Goal: Find specific page/section: Find specific page/section

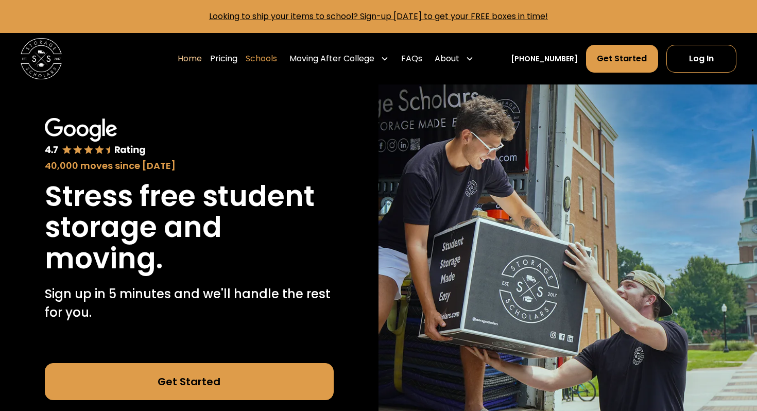
click at [277, 59] on link "Schools" at bounding box center [261, 58] width 31 height 29
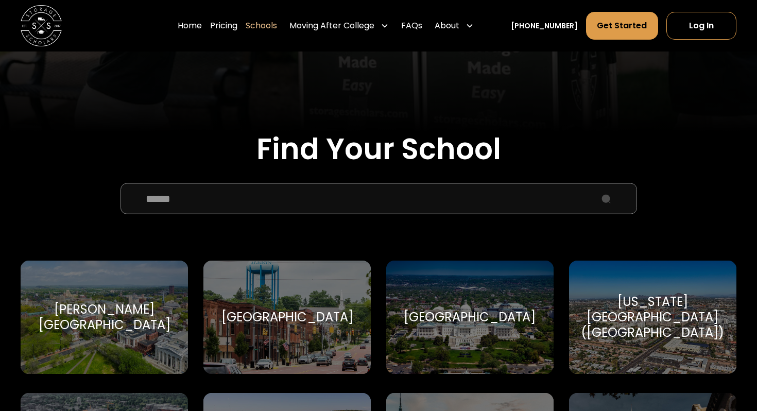
scroll to position [368, 0]
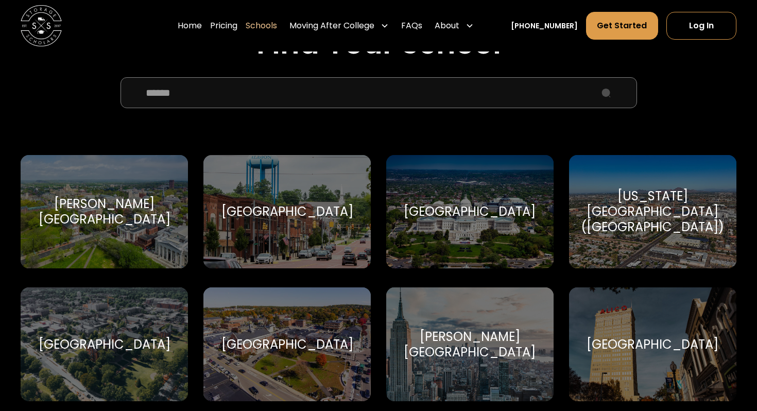
click at [331, 92] on input "School Select Form" at bounding box center [379, 92] width 517 height 31
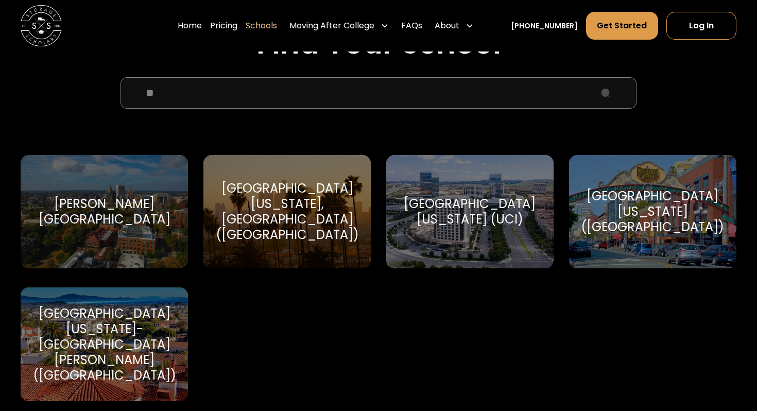
type input "**"
click at [351, 205] on div "[GEOGRAPHIC_DATA][US_STATE], [GEOGRAPHIC_DATA] ([GEOGRAPHIC_DATA])" at bounding box center [287, 212] width 143 height 62
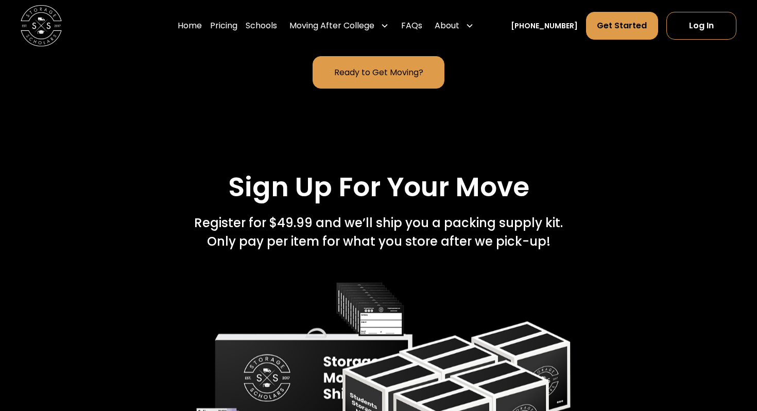
scroll to position [1506, 0]
